Goal: Information Seeking & Learning: Learn about a topic

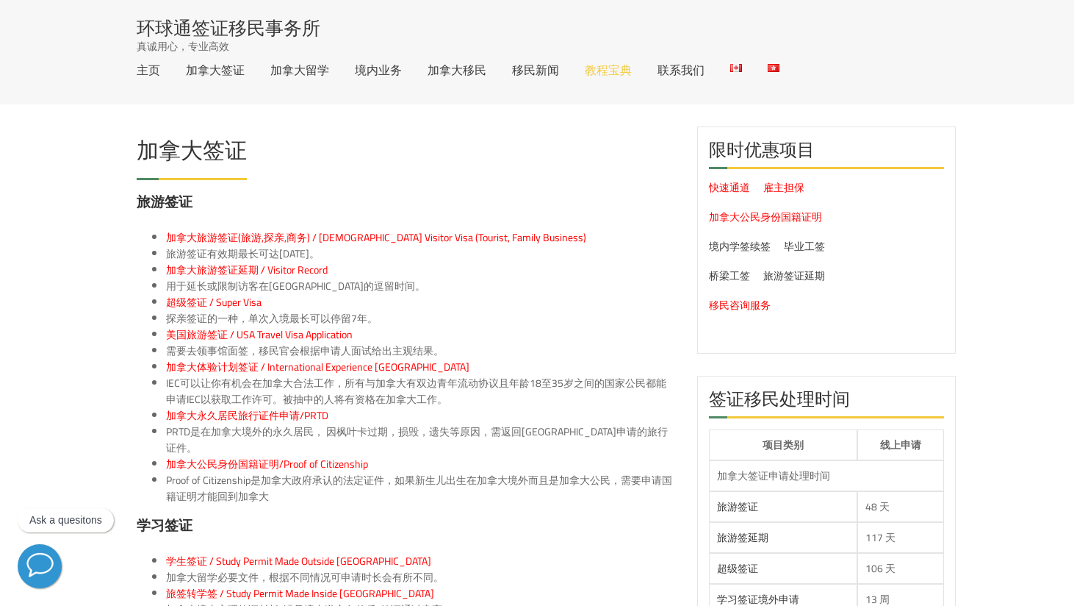
click at [606, 74] on link "教程宝典" at bounding box center [608, 70] width 47 height 12
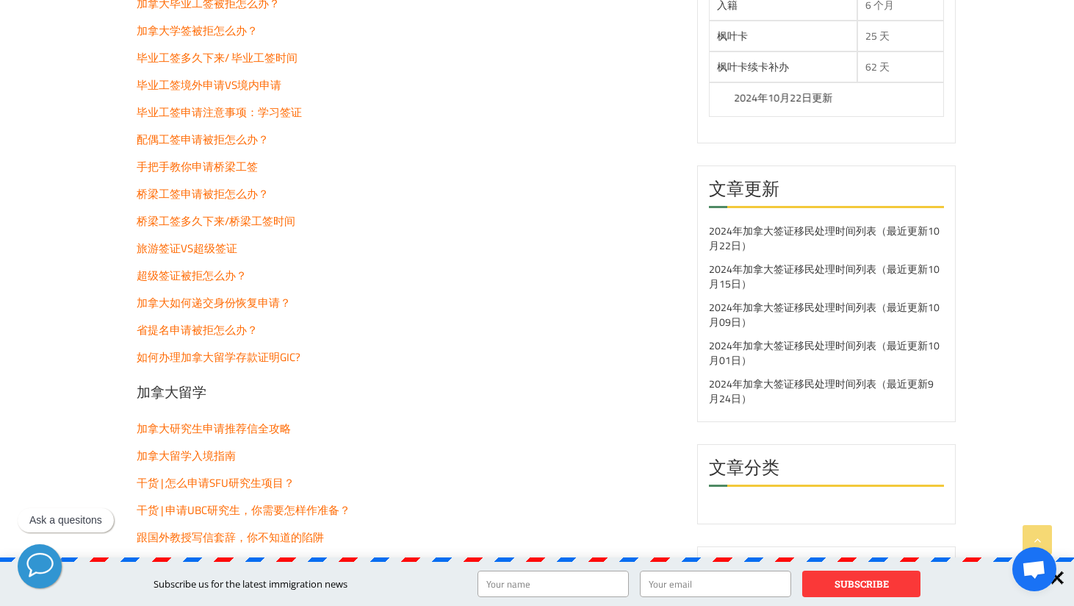
scroll to position [2316, 0]
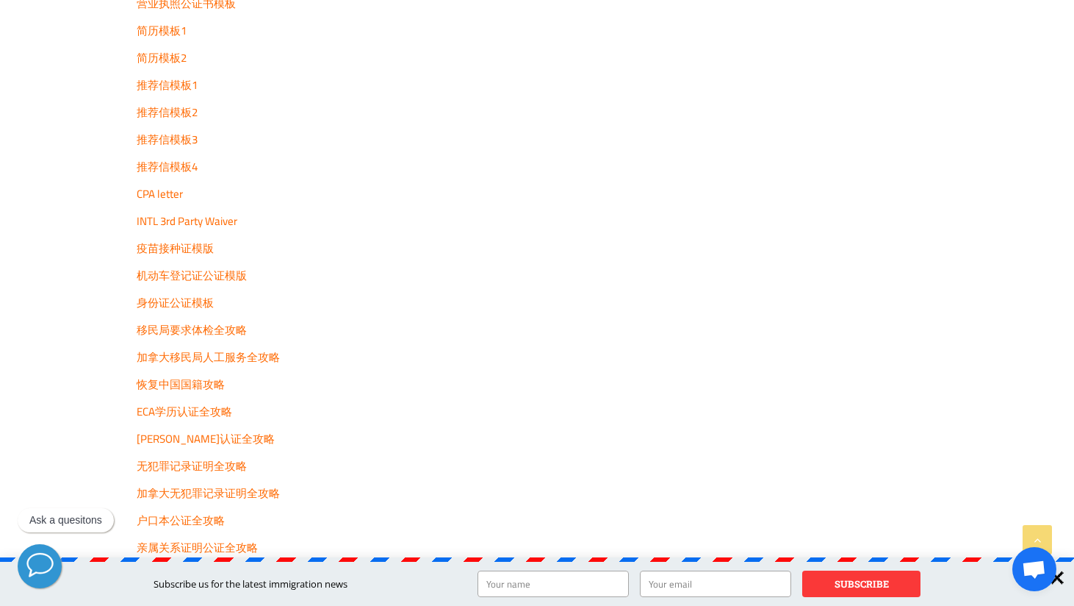
click at [201, 301] on span "身份证公证模板" at bounding box center [175, 302] width 77 height 21
click at [213, 463] on span "无犯罪记录证明全攻略" at bounding box center [192, 465] width 110 height 21
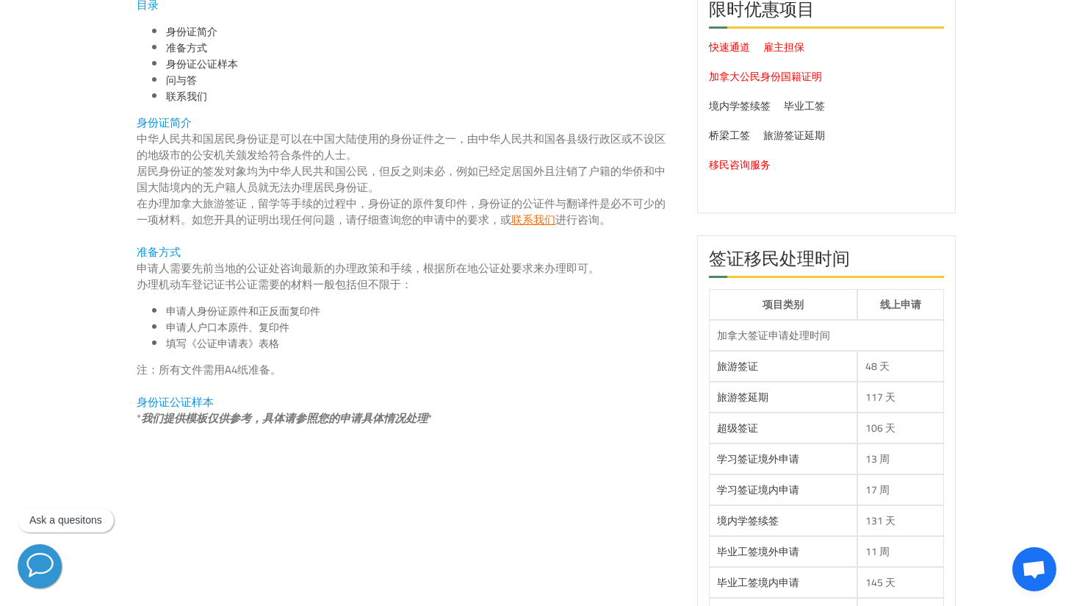
scroll to position [349, 0]
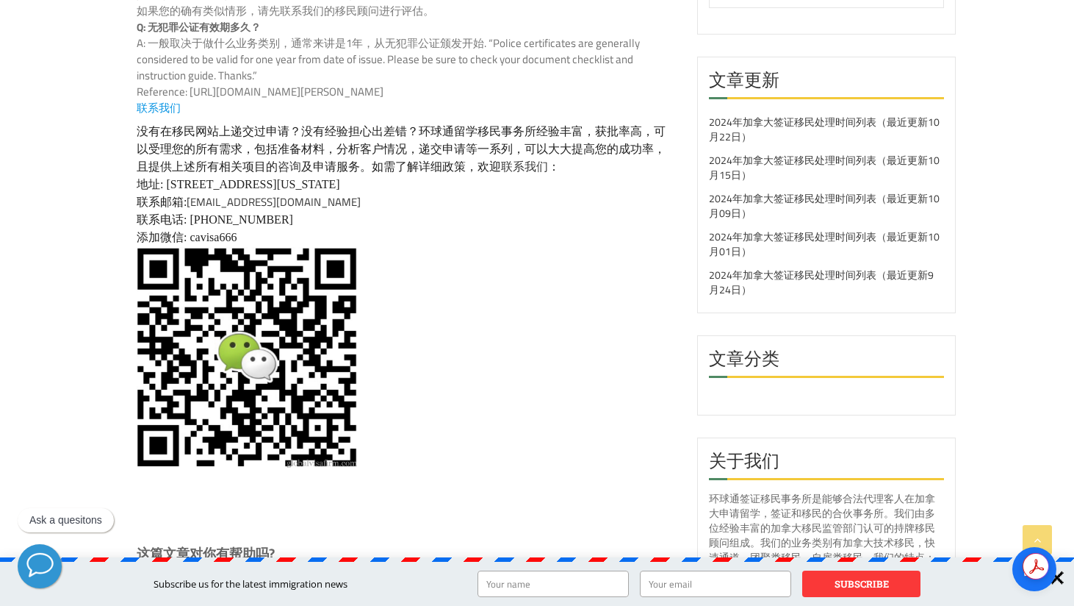
scroll to position [1243, 0]
